Goal: Download file/media

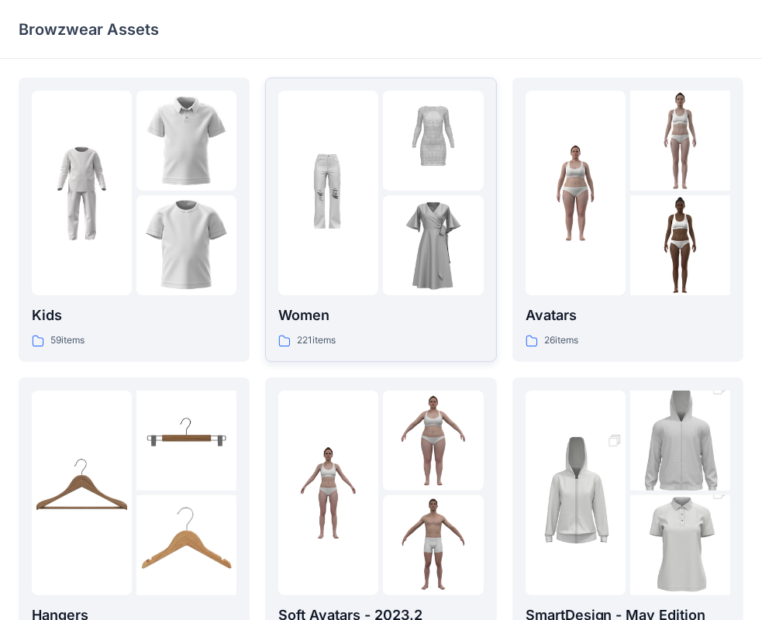
click at [408, 335] on div "221 items" at bounding box center [380, 341] width 205 height 16
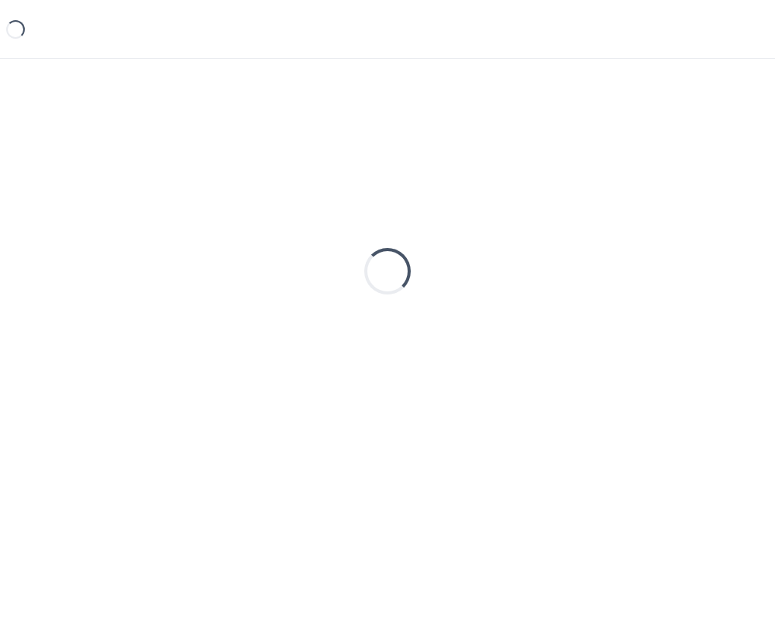
click at [408, 335] on div "Loading..." at bounding box center [388, 272] width 738 height 388
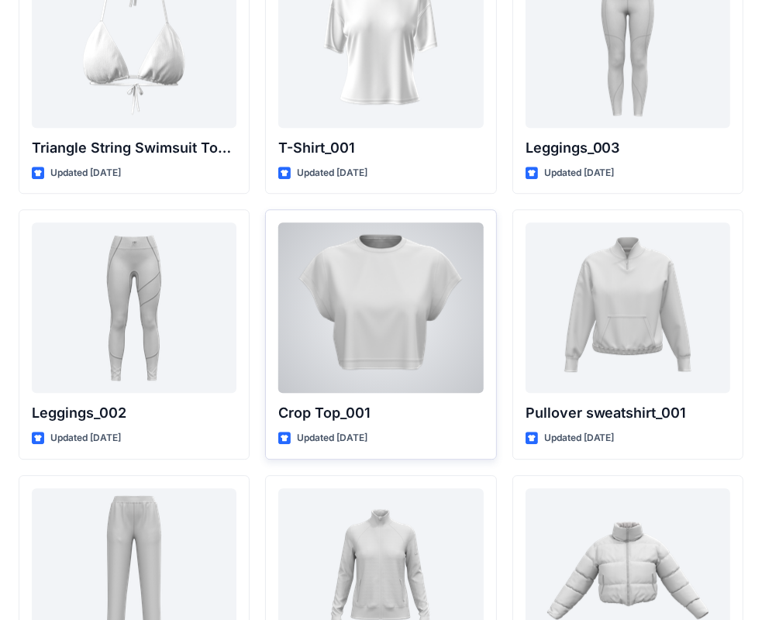
scroll to position [18003, 0]
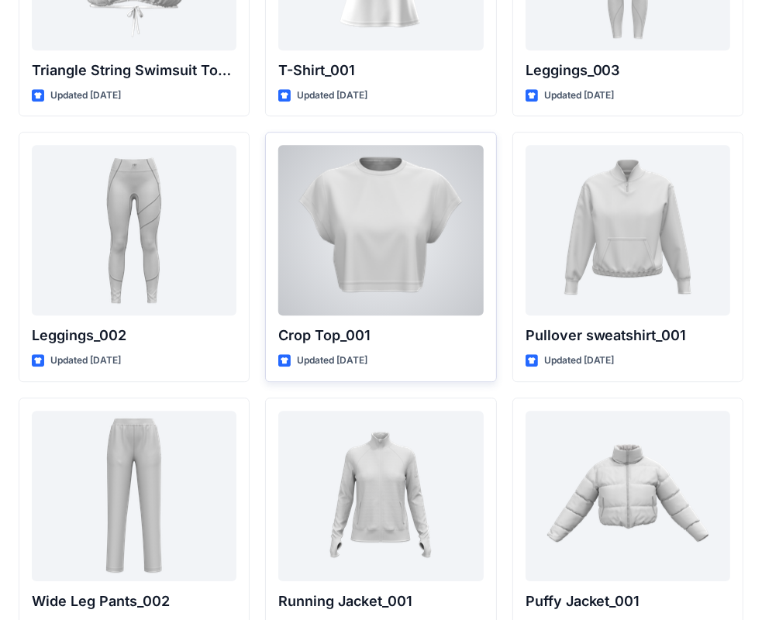
click at [426, 325] on p "Crop Top_001" at bounding box center [380, 336] width 205 height 22
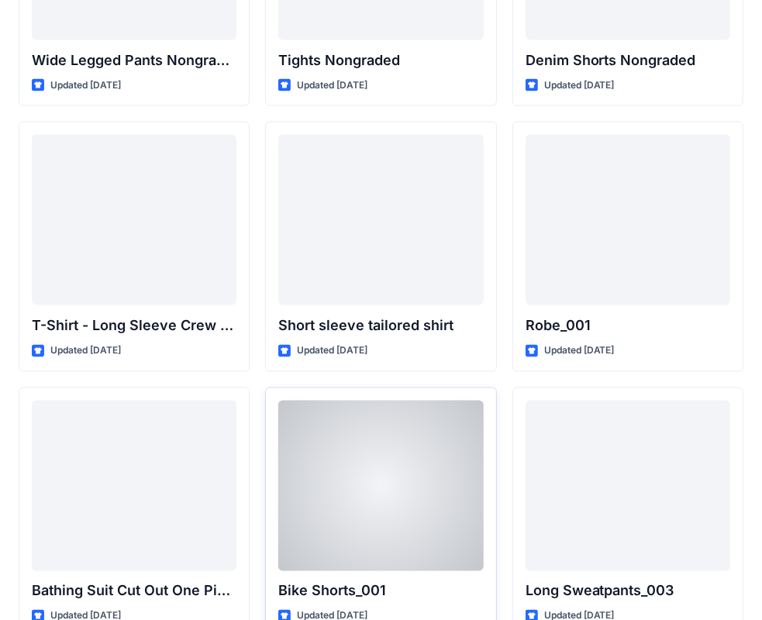
scroll to position [16530, 0]
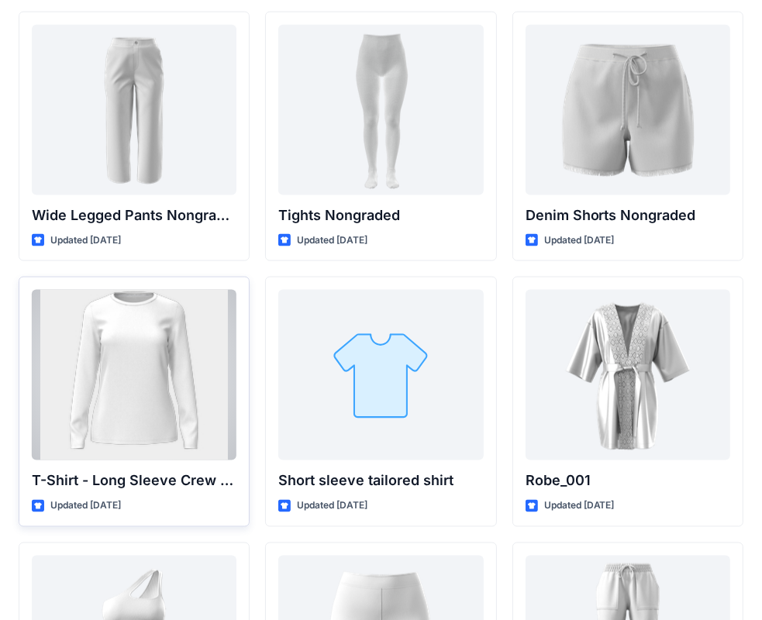
click at [104, 336] on div at bounding box center [134, 375] width 205 height 171
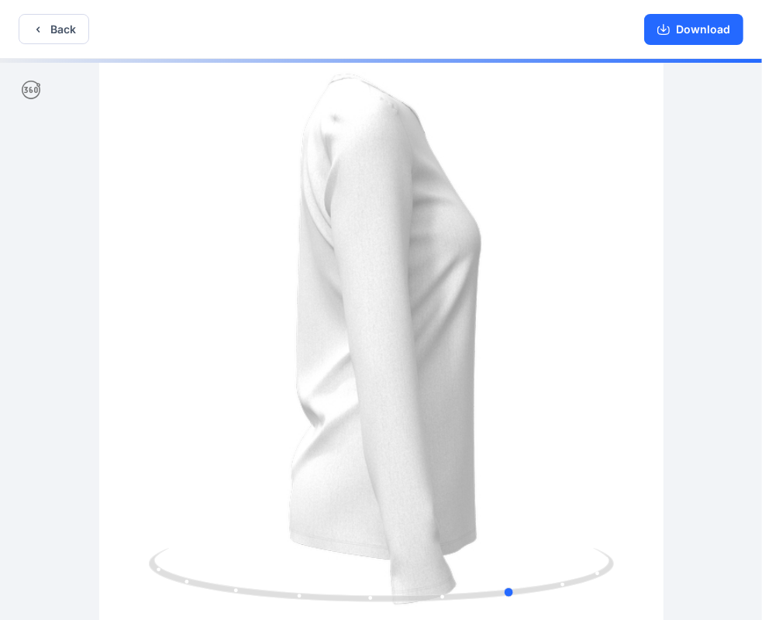
drag, startPoint x: 611, startPoint y: 334, endPoint x: 288, endPoint y: 344, distance: 323.4
click at [288, 344] on div at bounding box center [381, 341] width 762 height 564
click at [720, 35] on button "Download" at bounding box center [693, 29] width 99 height 31
